Goal: Task Accomplishment & Management: Use online tool/utility

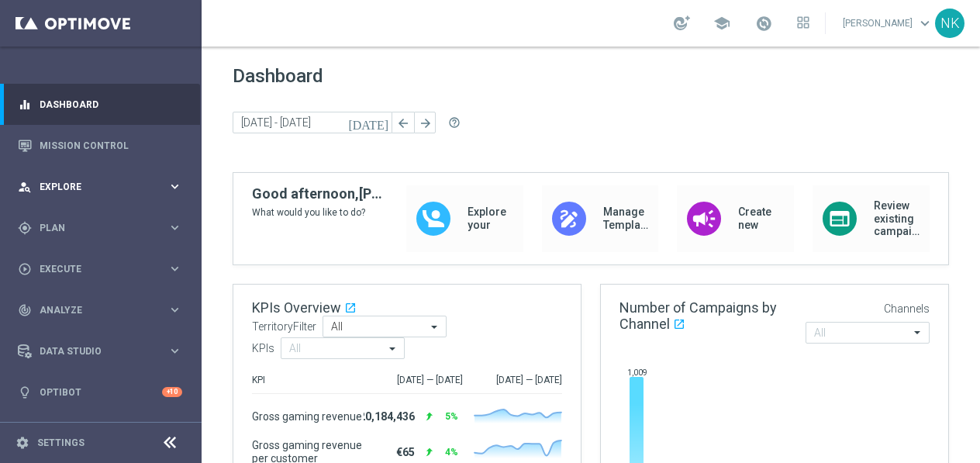
click at [86, 188] on span "Explore" at bounding box center [104, 186] width 128 height 9
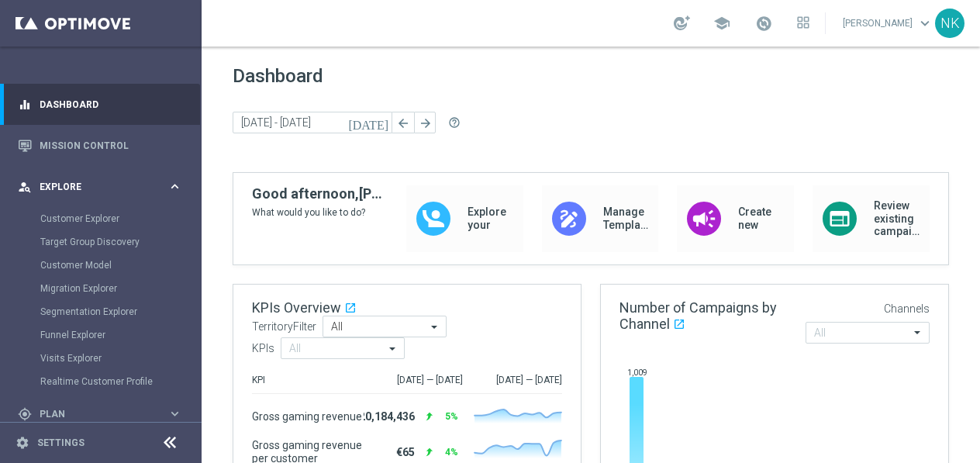
click at [93, 191] on span "Explore" at bounding box center [104, 186] width 128 height 9
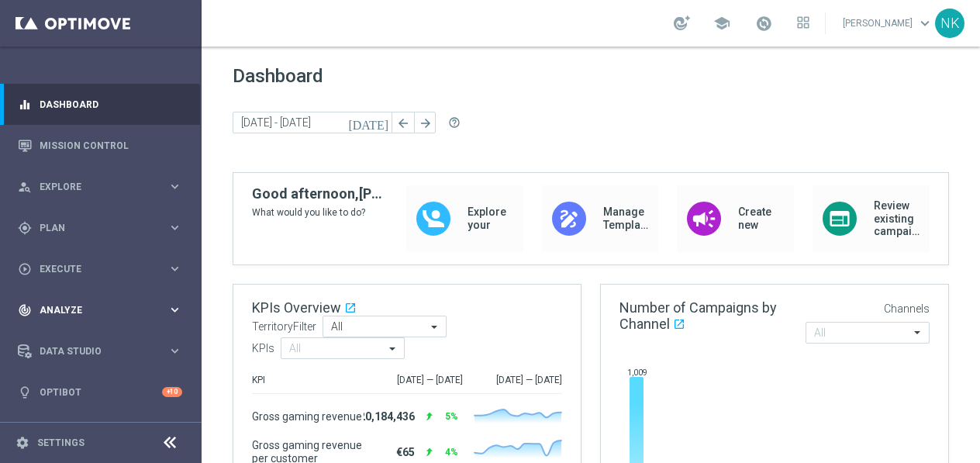
click at [86, 300] on div "track_changes Analyze keyboard_arrow_right" at bounding box center [100, 309] width 200 height 41
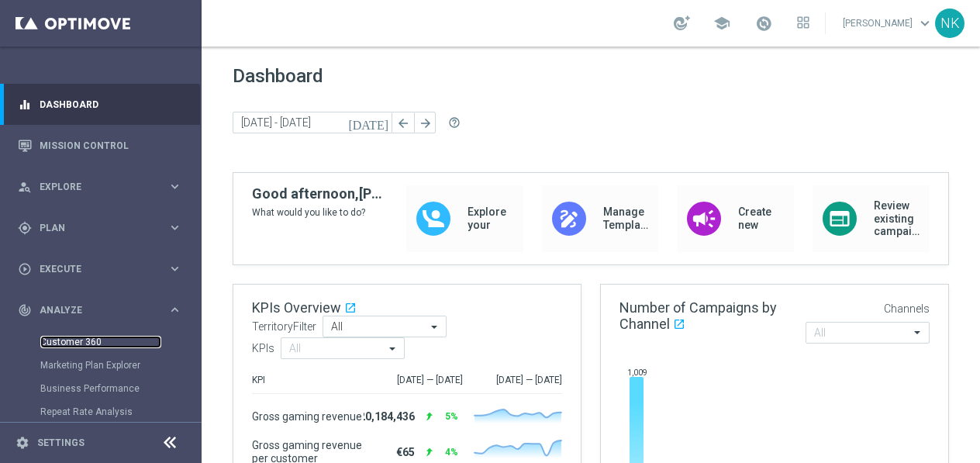
click at [84, 345] on link "Customer 360" at bounding box center [100, 342] width 121 height 12
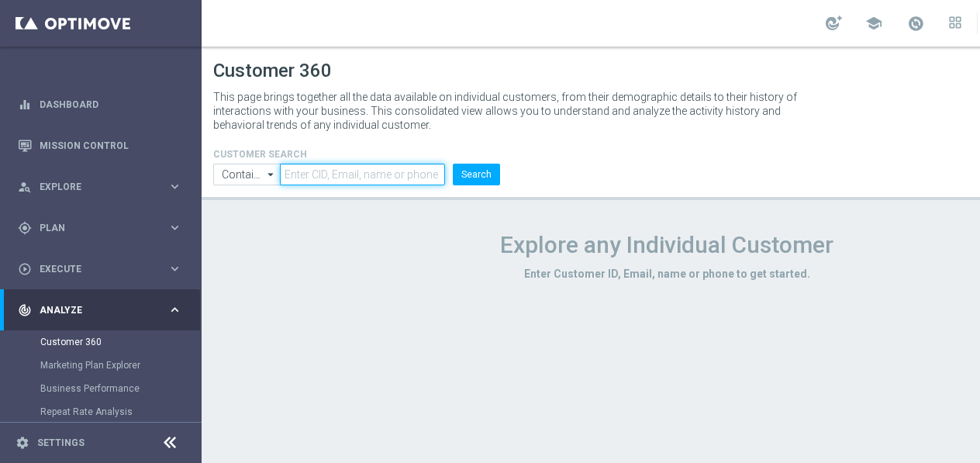
click at [359, 171] on input "text" at bounding box center [362, 175] width 165 height 22
paste input "324659412"
type input "324659412"
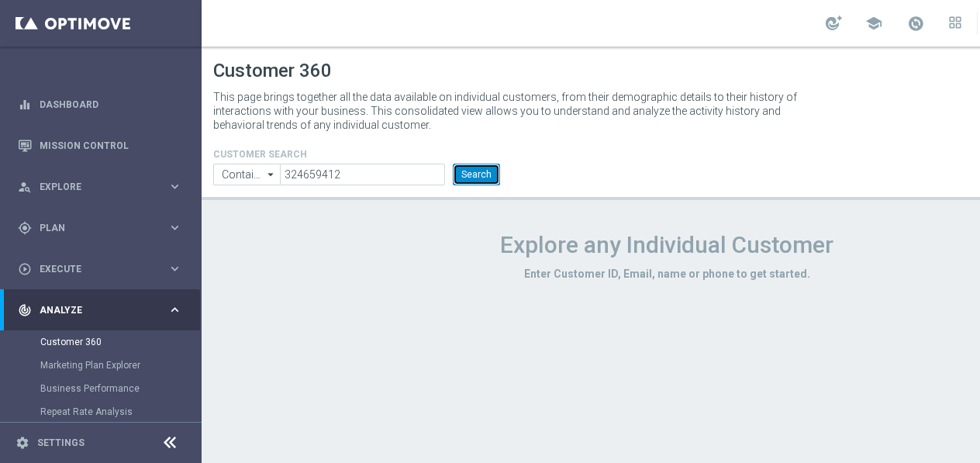
click at [484, 172] on button "Search" at bounding box center [476, 175] width 47 height 22
